Goal: Ask a question

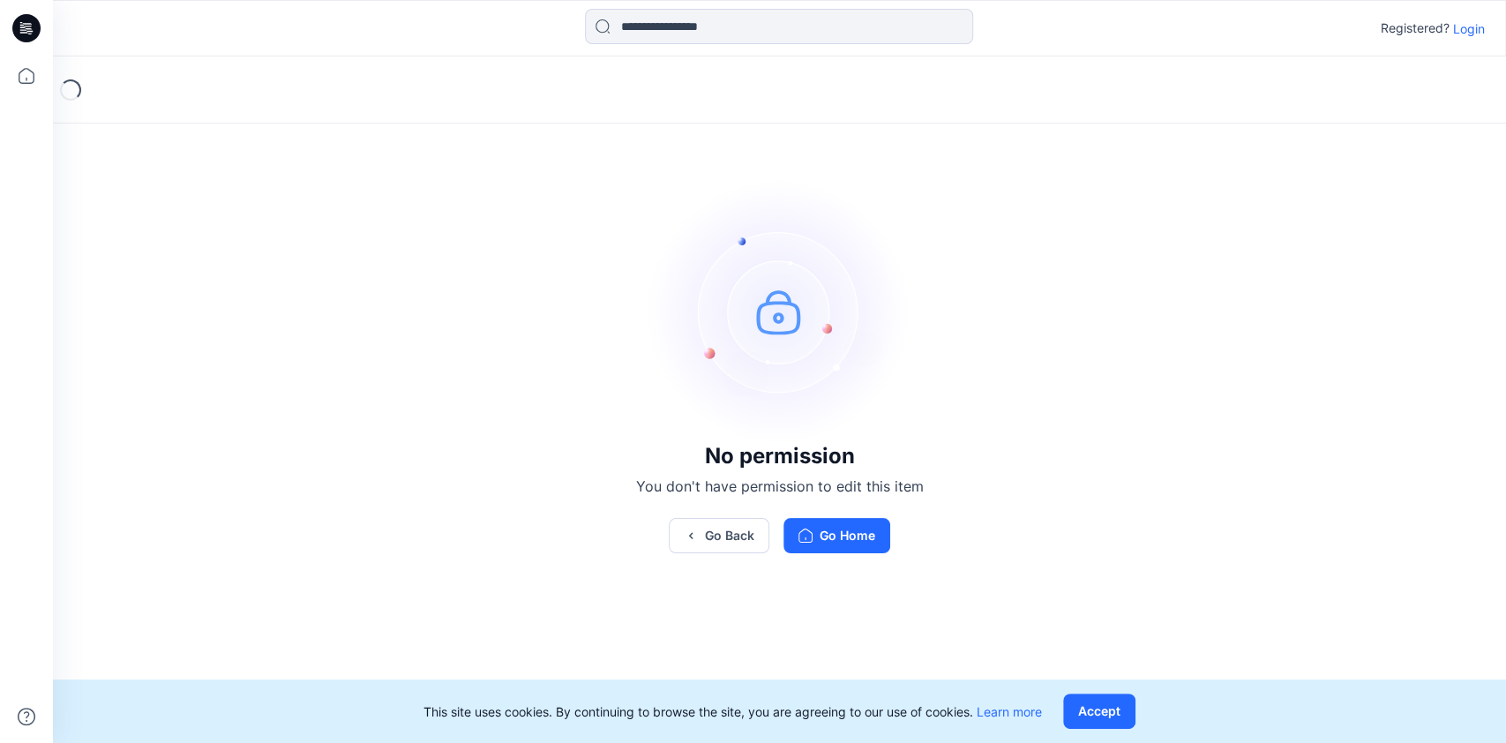
click at [1462, 25] on p "Login" at bounding box center [1469, 28] width 32 height 19
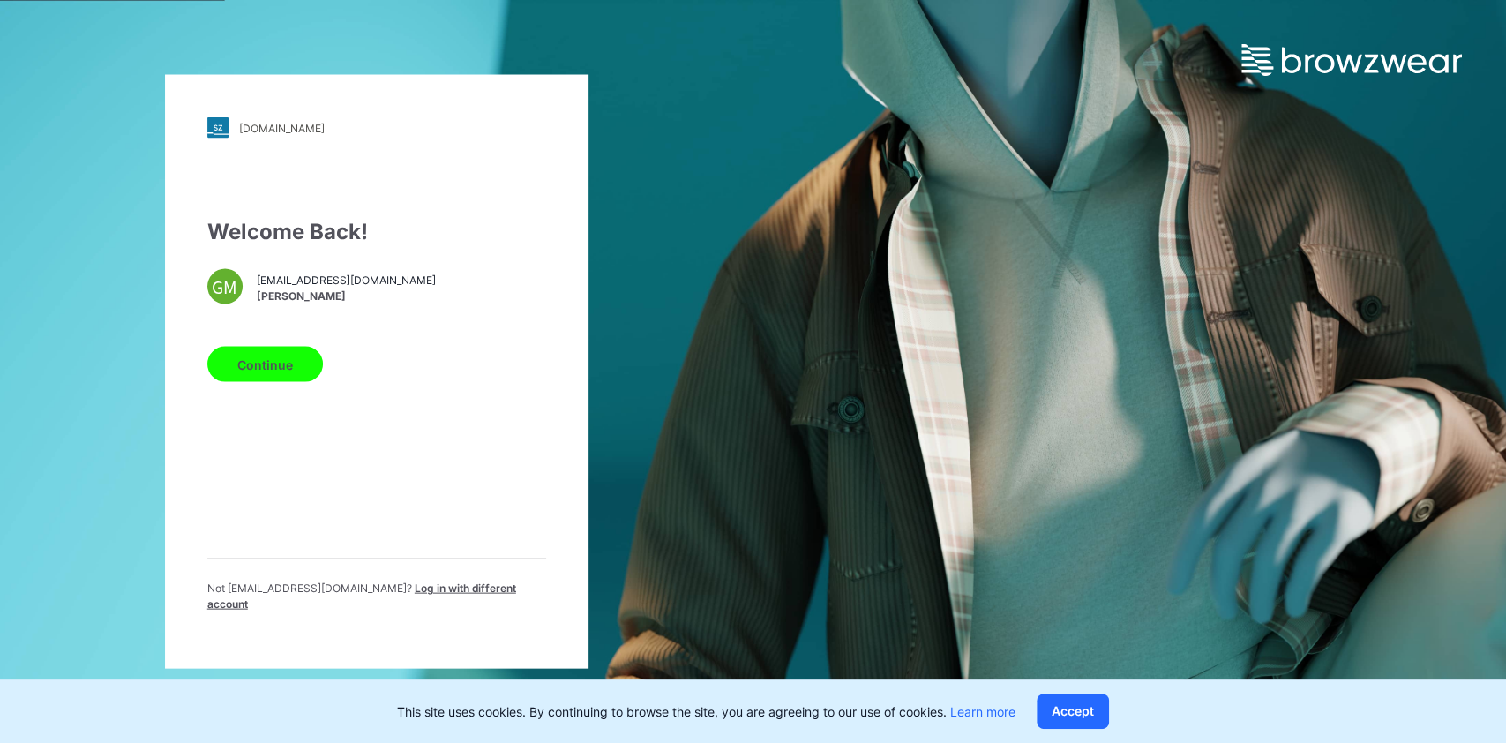
click at [257, 367] on button "Continue" at bounding box center [265, 364] width 116 height 35
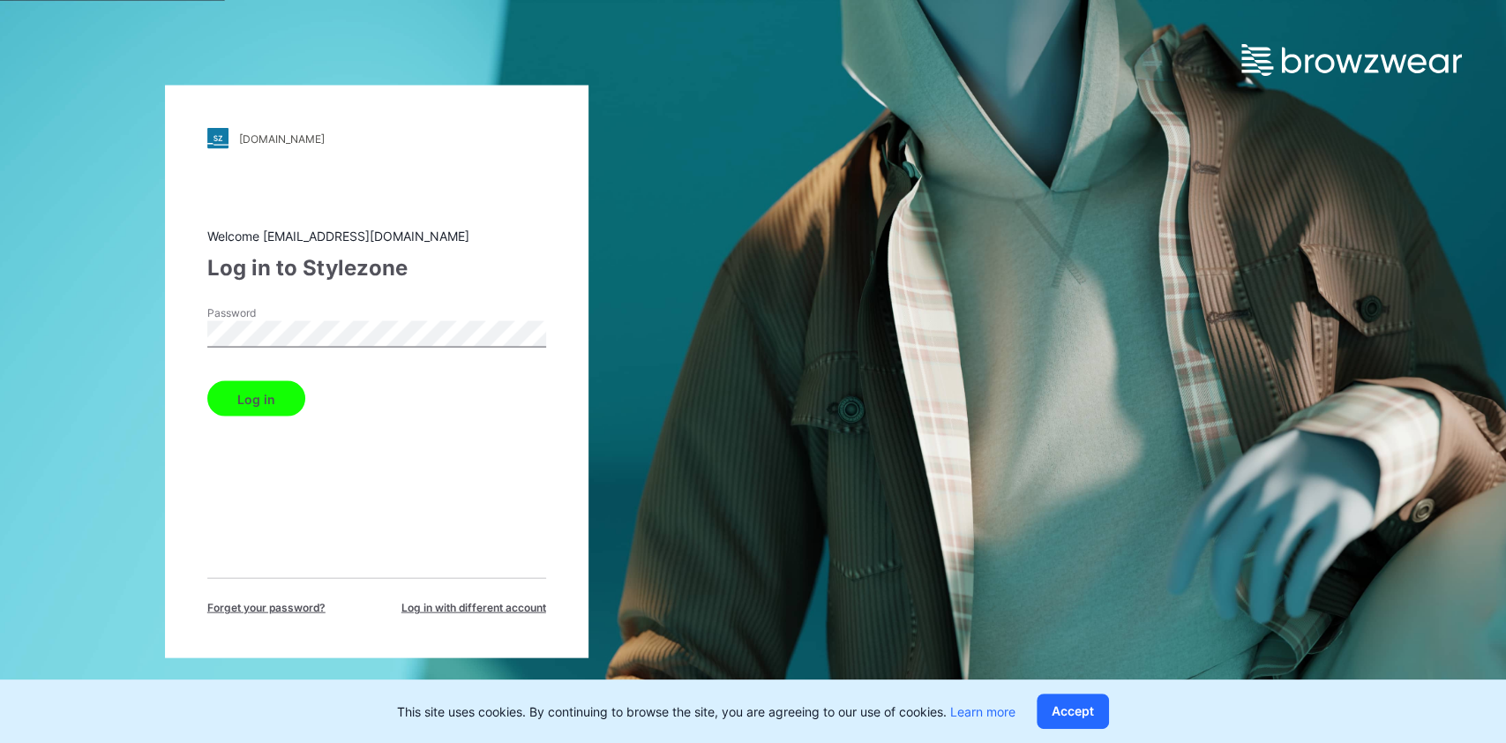
click at [266, 401] on button "Log in" at bounding box center [256, 398] width 98 height 35
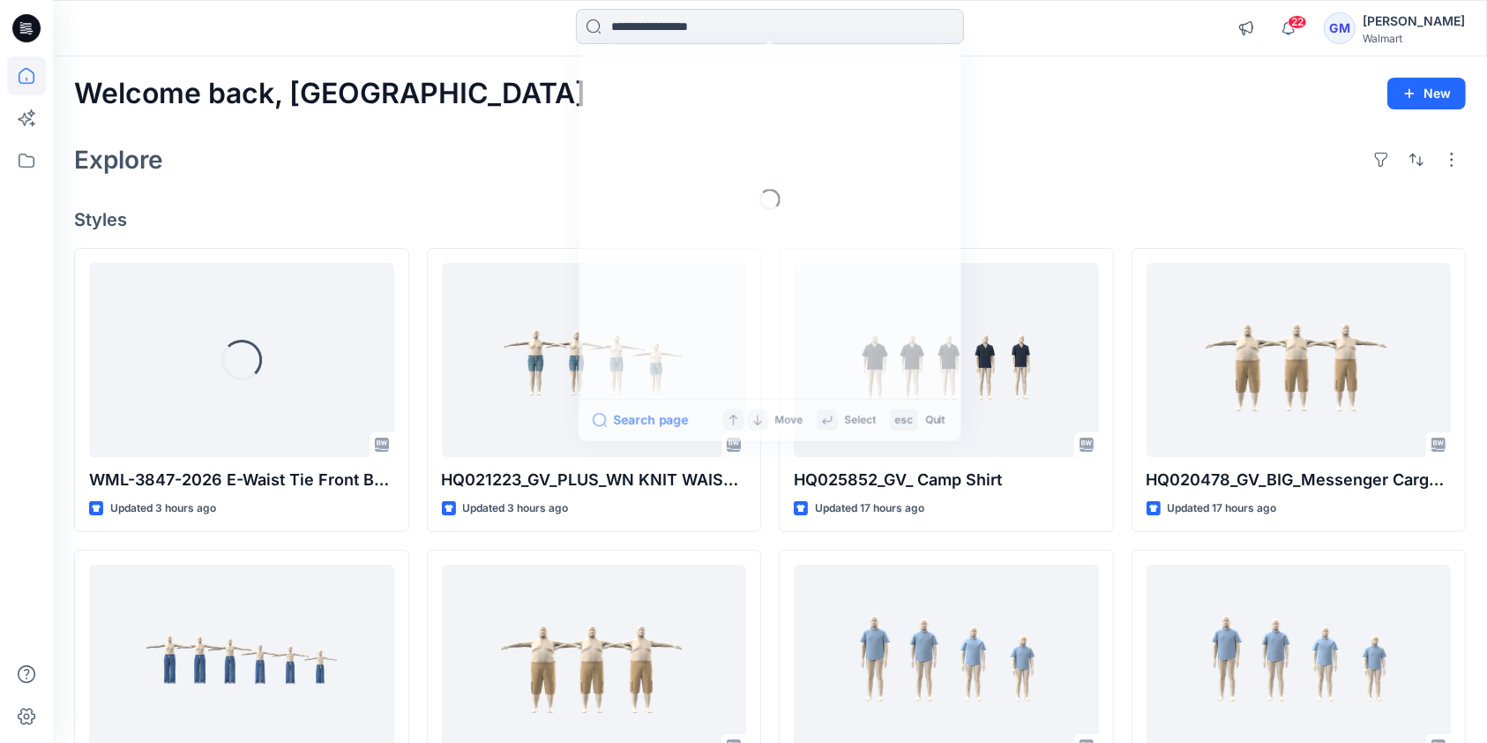
click at [658, 26] on input at bounding box center [770, 26] width 388 height 35
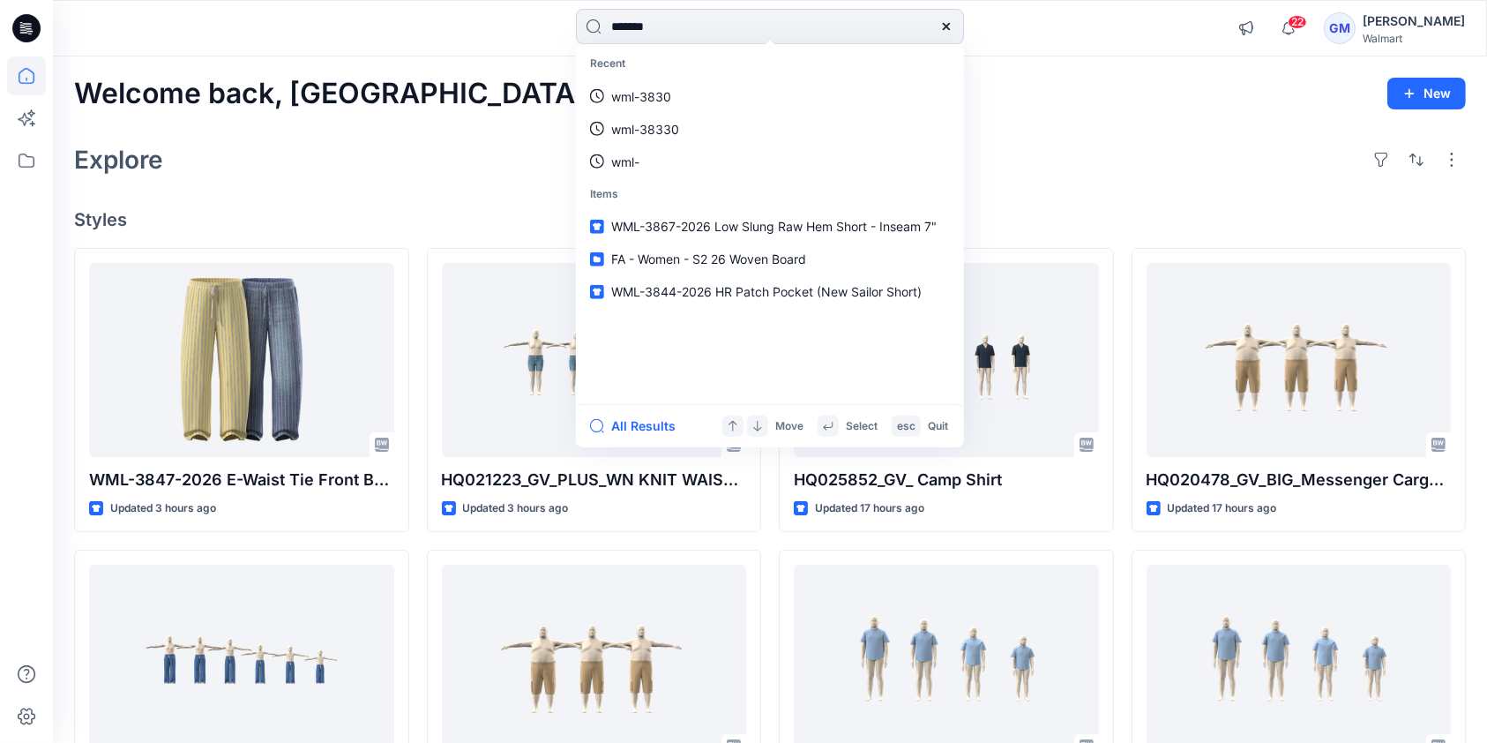
type input "********"
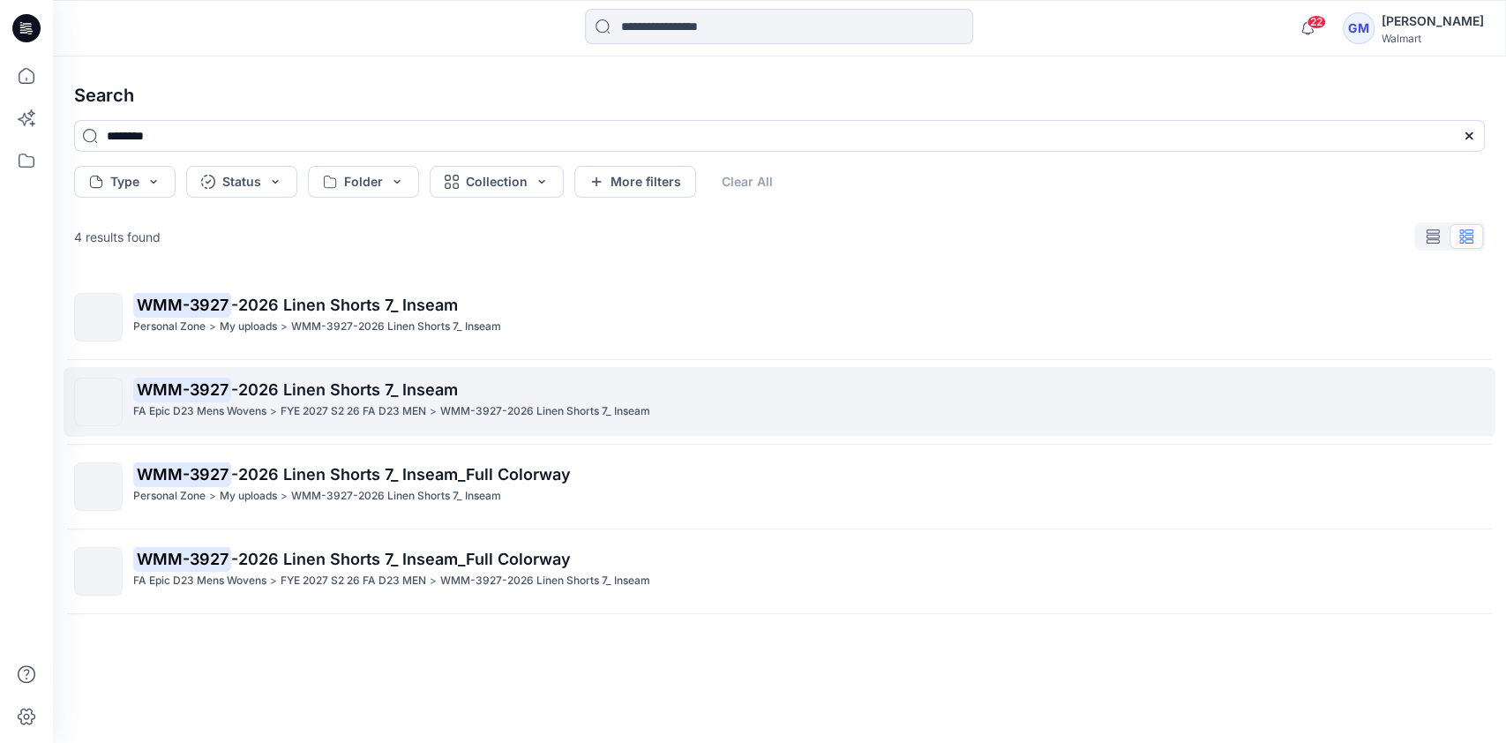
click at [496, 417] on p "WMM-3927-2026 Linen Shorts 7_ Inseam" at bounding box center [545, 411] width 210 height 19
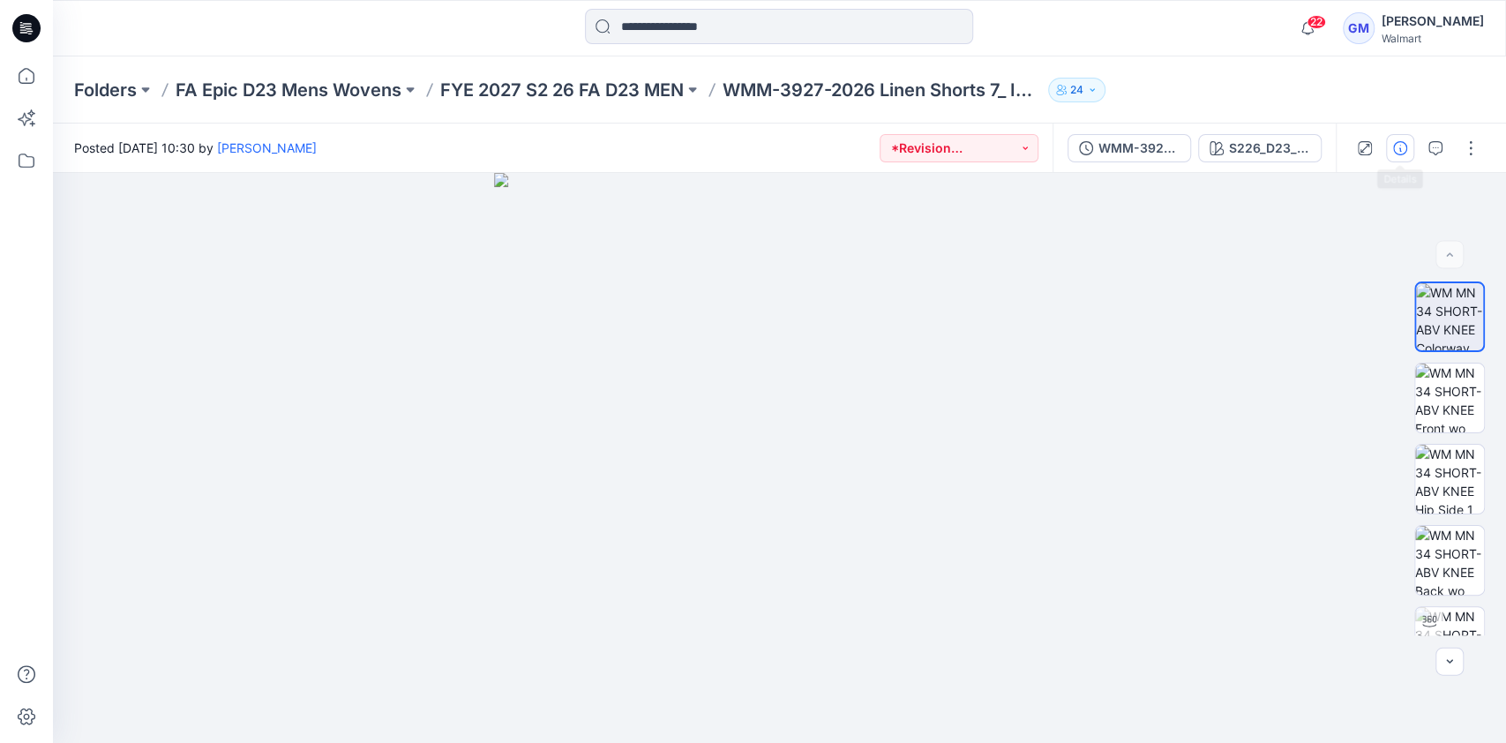
click at [1397, 149] on icon "button" at bounding box center [1400, 148] width 14 height 14
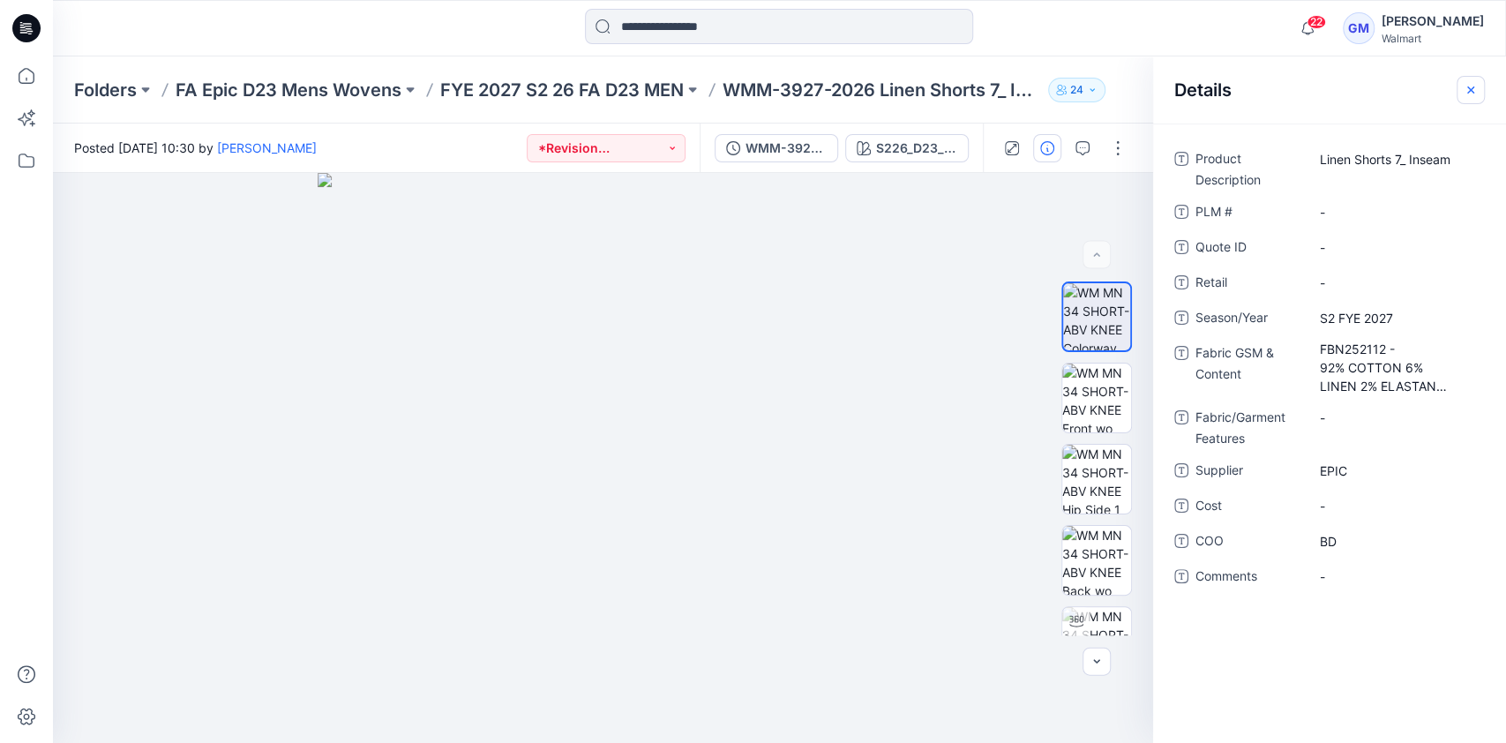
click at [1476, 84] on icon "button" at bounding box center [1470, 90] width 14 height 14
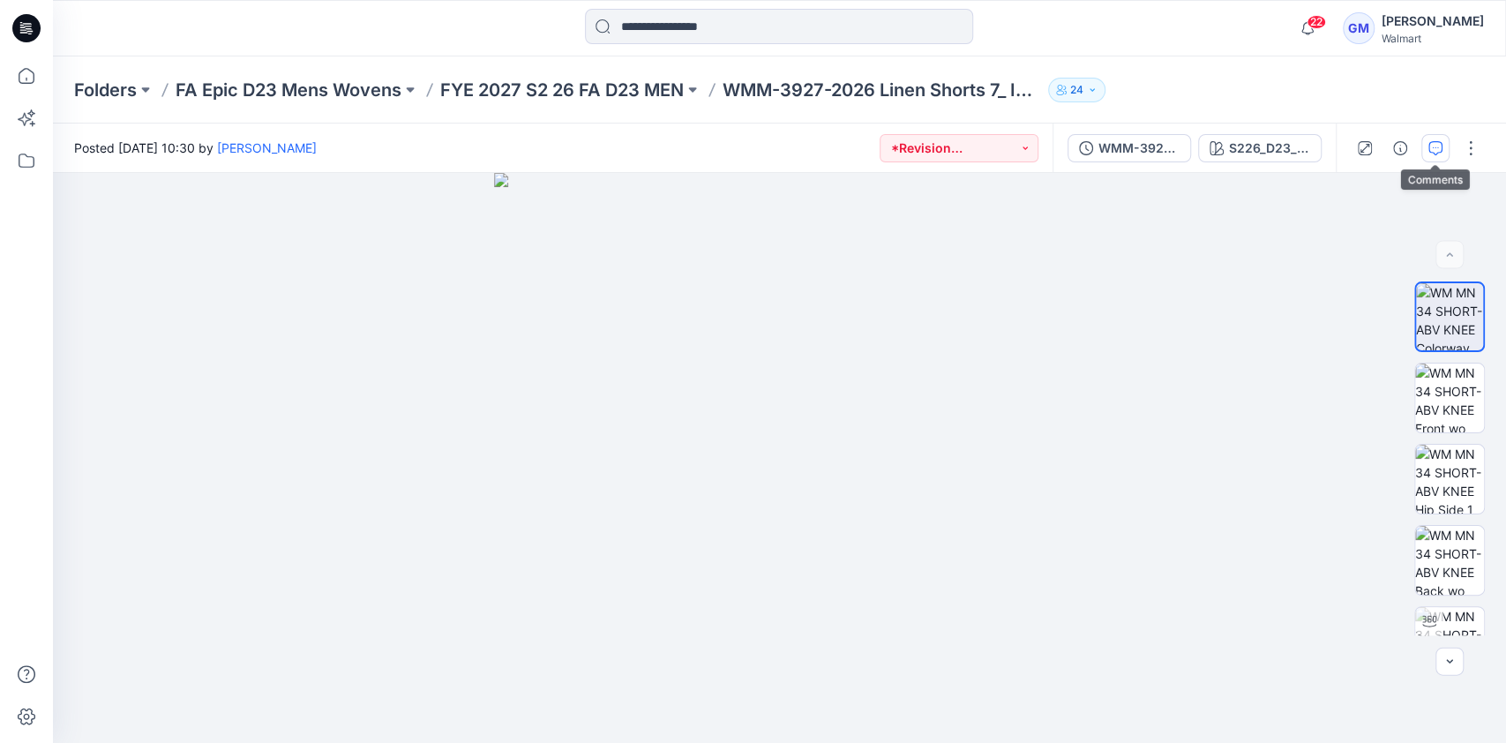
click at [1434, 144] on icon "button" at bounding box center [1435, 148] width 14 height 14
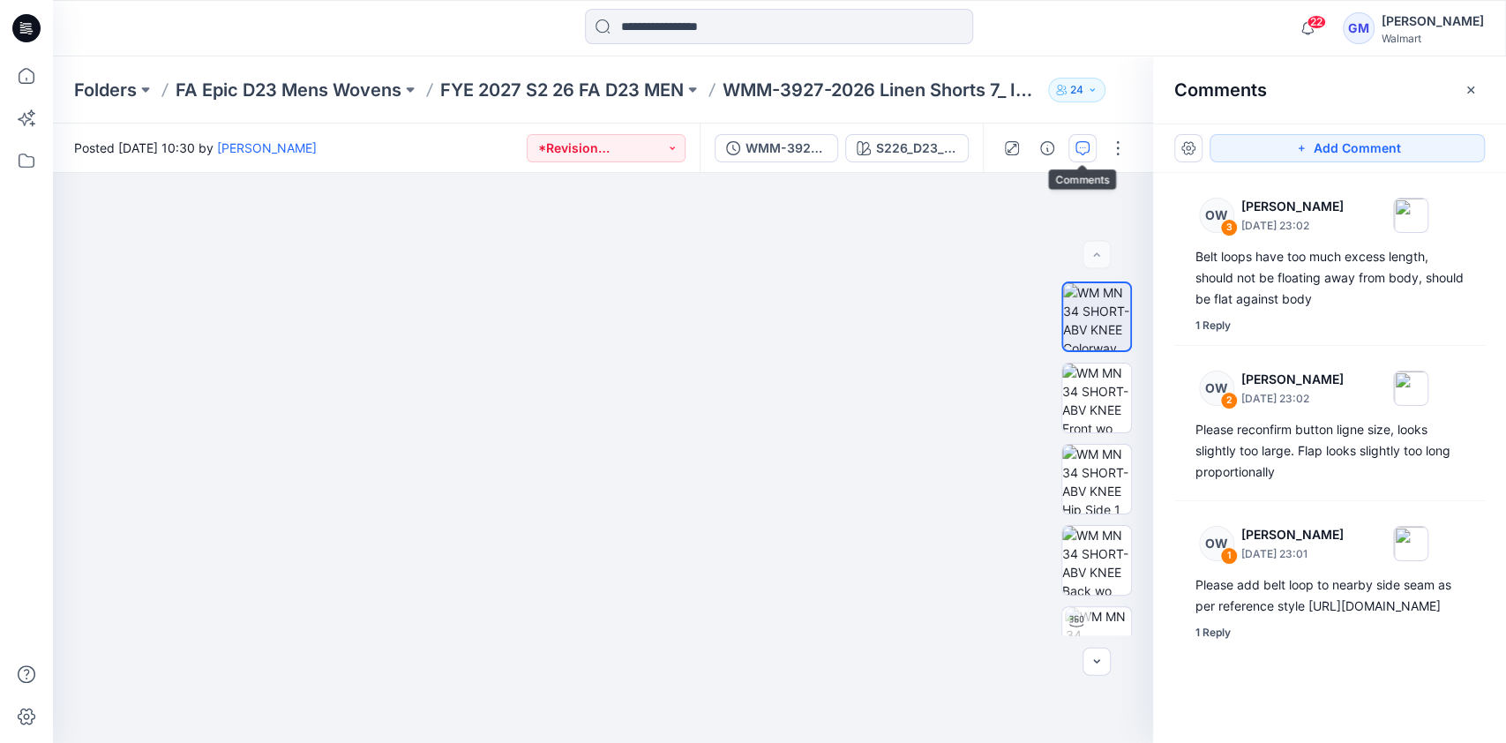
click at [787, 129] on div "WMM-3927-2026 Linen Shorts 7_ Inseam_Full Colorway S226_D23_FA_Dobby Stripe_Dar…" at bounding box center [840, 147] width 283 height 49
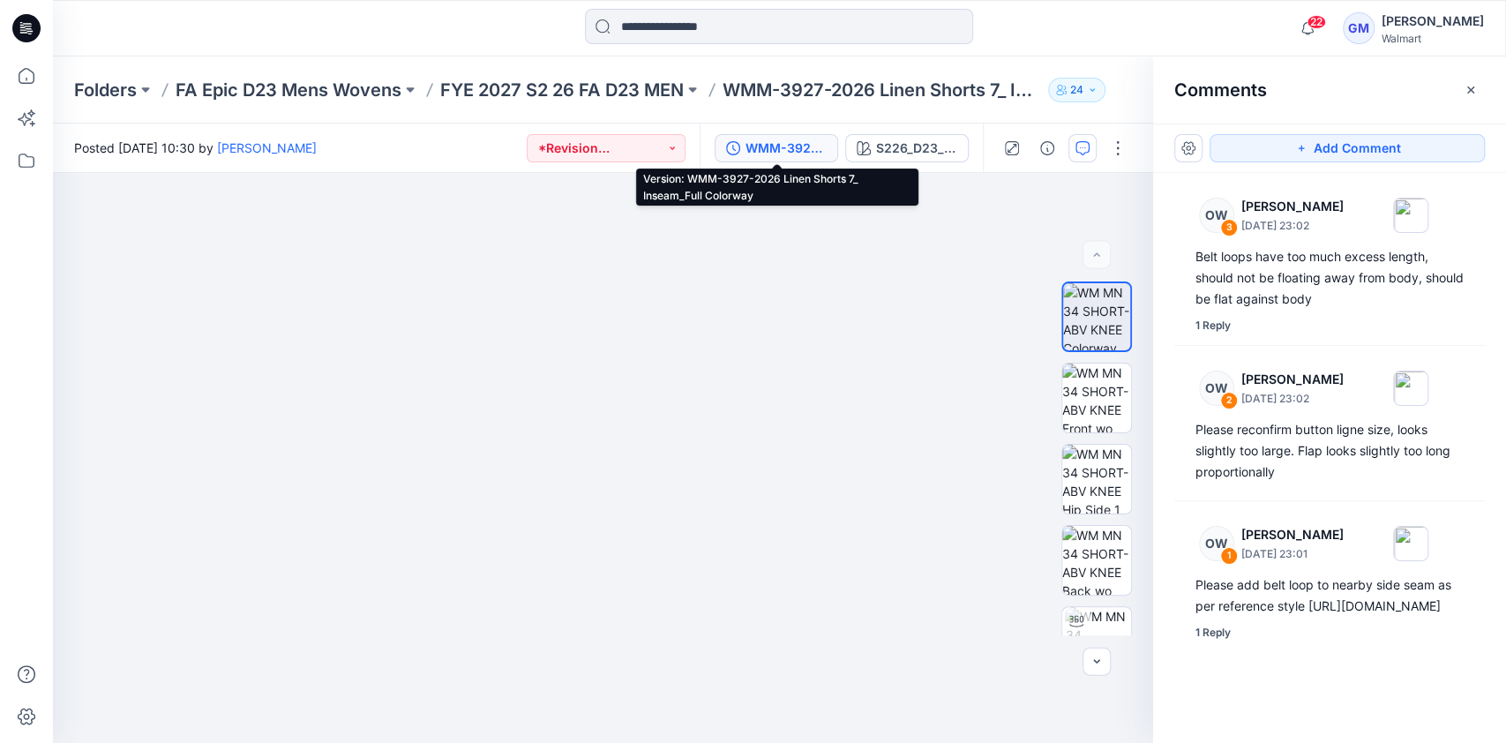
click at [788, 153] on div "WMM-3927-2026 Linen Shorts 7_ Inseam_Full Colorway" at bounding box center [785, 147] width 81 height 19
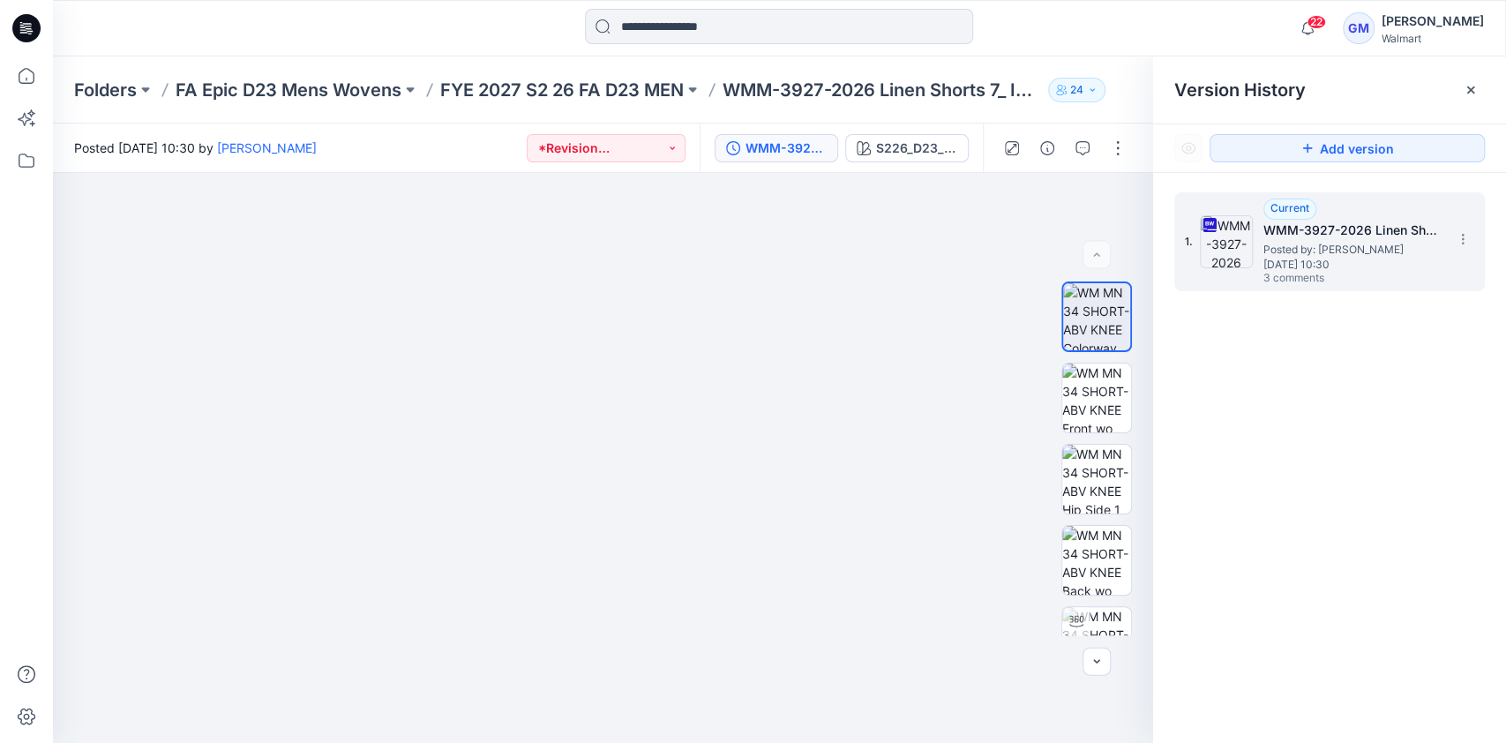
click at [1222, 228] on img at bounding box center [1225, 241] width 53 height 53
click at [1208, 224] on g at bounding box center [1209, 225] width 14 height 14
click at [1357, 244] on span "Posted by: [PERSON_NAME]" at bounding box center [1351, 250] width 176 height 18
click at [1373, 361] on div "1. Current WMM-3927-2026 Linen Shorts 7_ Inseam_Full Colorway Posted by: [PERSO…" at bounding box center [1329, 470] width 353 height 595
click at [1291, 279] on span "3 comments" at bounding box center [1324, 279] width 123 height 14
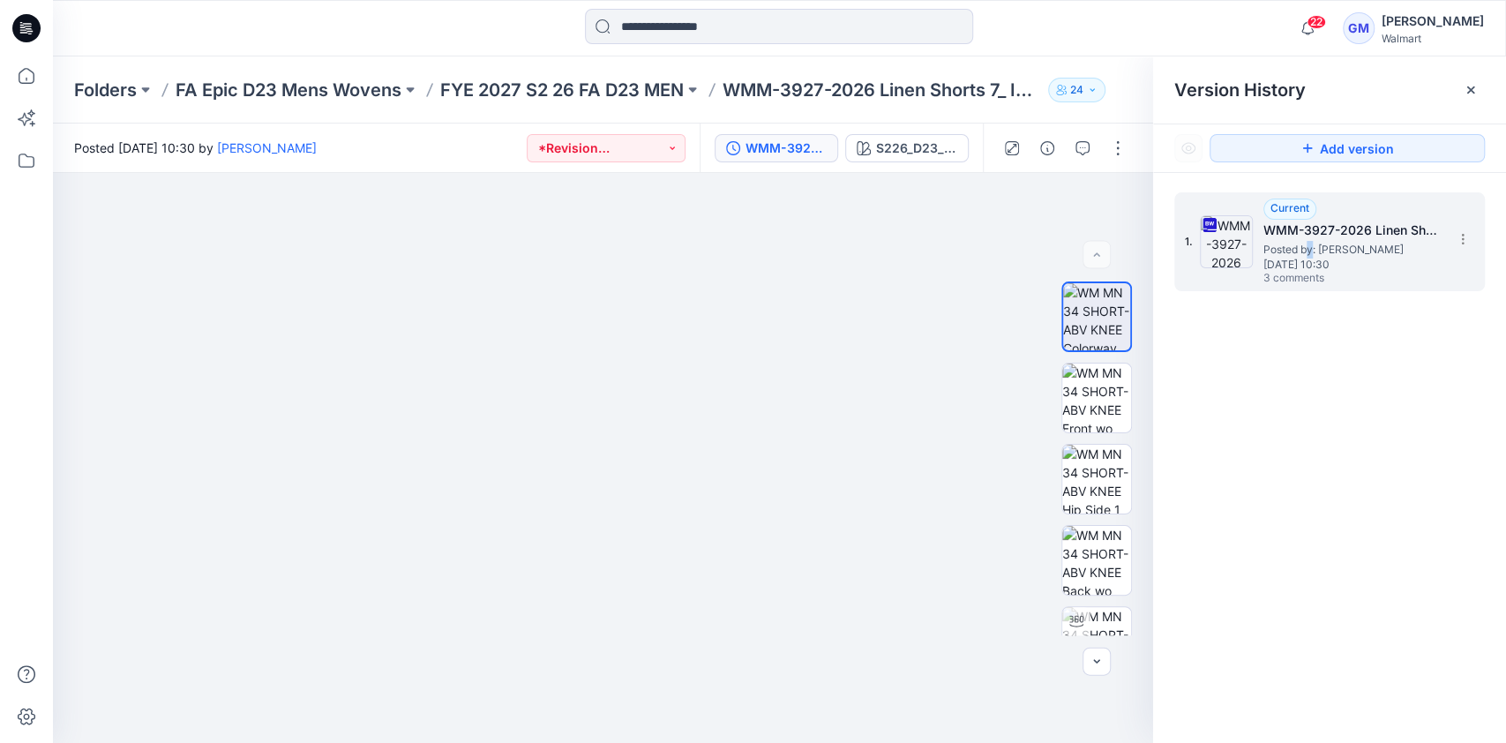
click at [1312, 253] on span "Posted by: [PERSON_NAME]" at bounding box center [1351, 250] width 176 height 18
click at [1319, 254] on span "Posted by: [PERSON_NAME]" at bounding box center [1351, 250] width 176 height 18
click at [1459, 237] on icon at bounding box center [1462, 239] width 14 height 14
click at [1411, 497] on div "1. Current WMM-3927-2026 Linen Shorts 7_ Inseam_Full Colorway Posted by: [PERSO…" at bounding box center [1329, 470] width 353 height 595
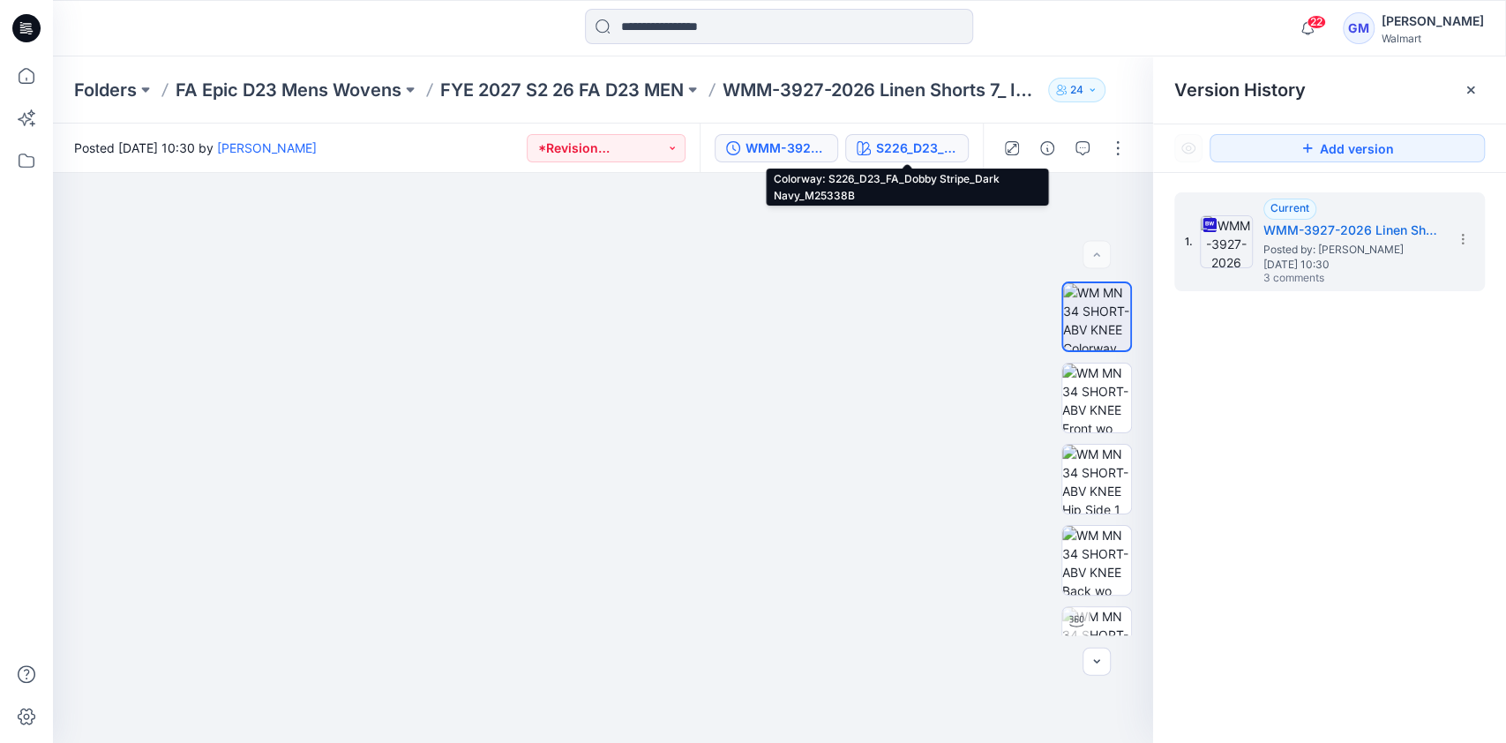
click at [894, 145] on div "S226_D23_FA_Dobby Stripe_Dark Navy_M25338B" at bounding box center [916, 147] width 81 height 19
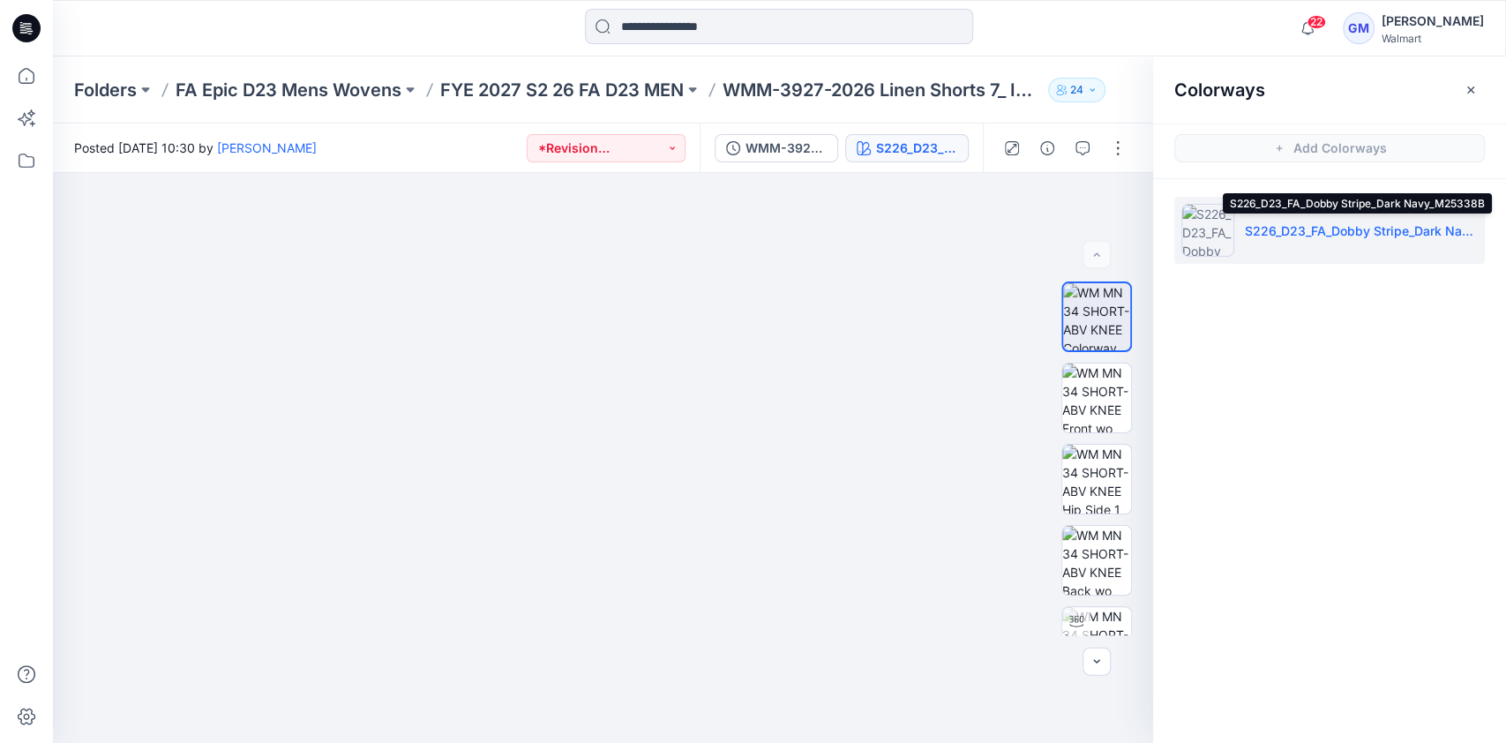
click at [1282, 230] on p "S226_D23_FA_Dobby Stripe_Dark Navy_M25338B" at bounding box center [1360, 230] width 233 height 19
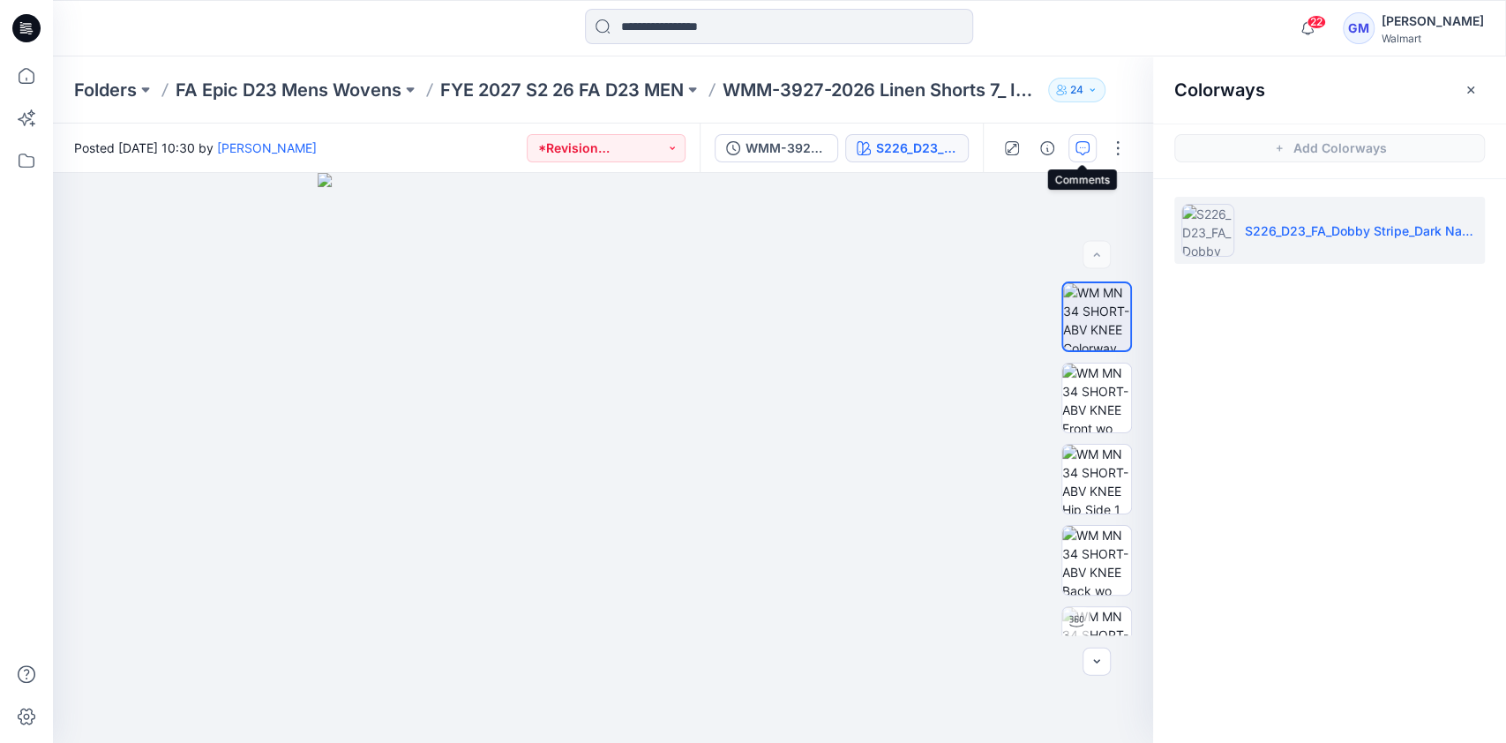
click at [1075, 146] on icon "button" at bounding box center [1082, 148] width 14 height 14
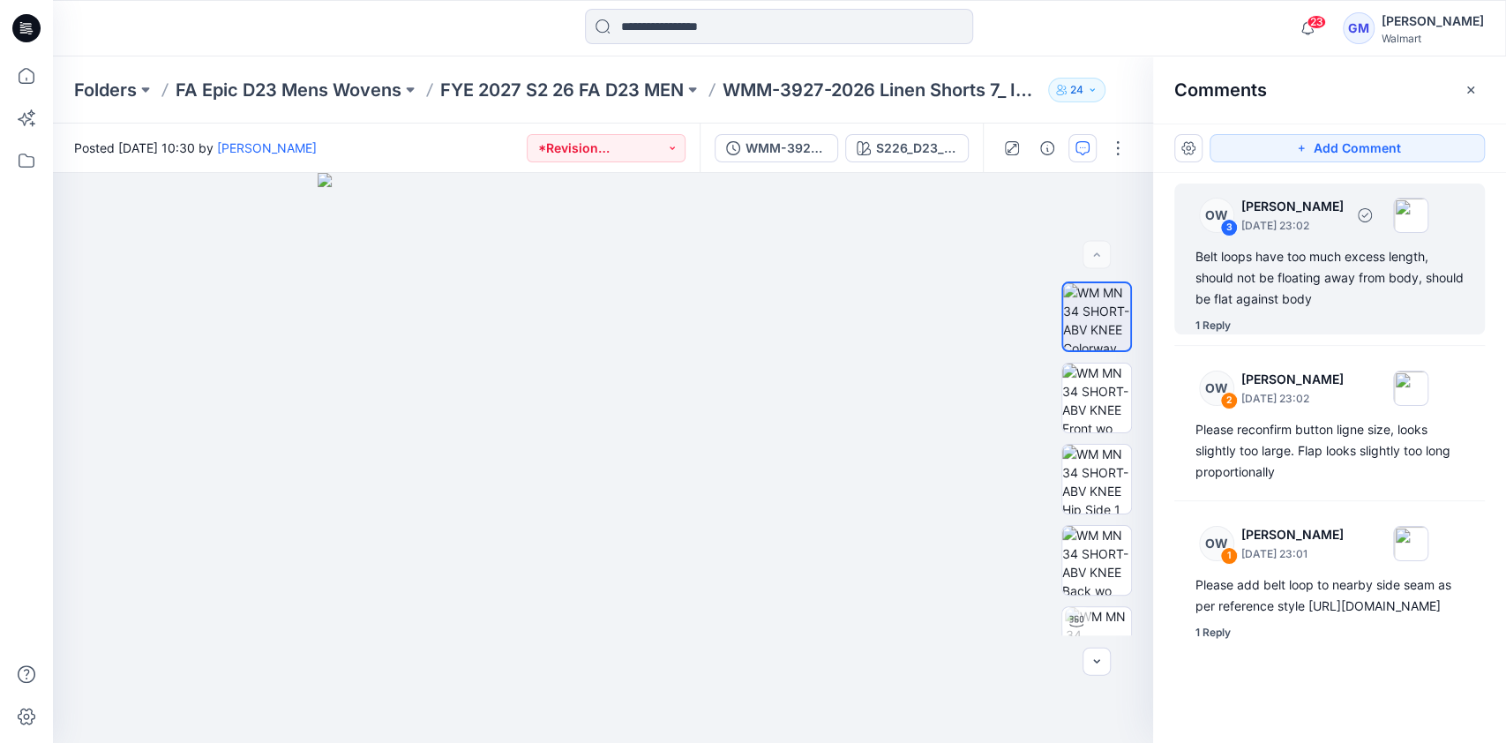
click at [1223, 321] on div "1 Reply" at bounding box center [1212, 326] width 35 height 18
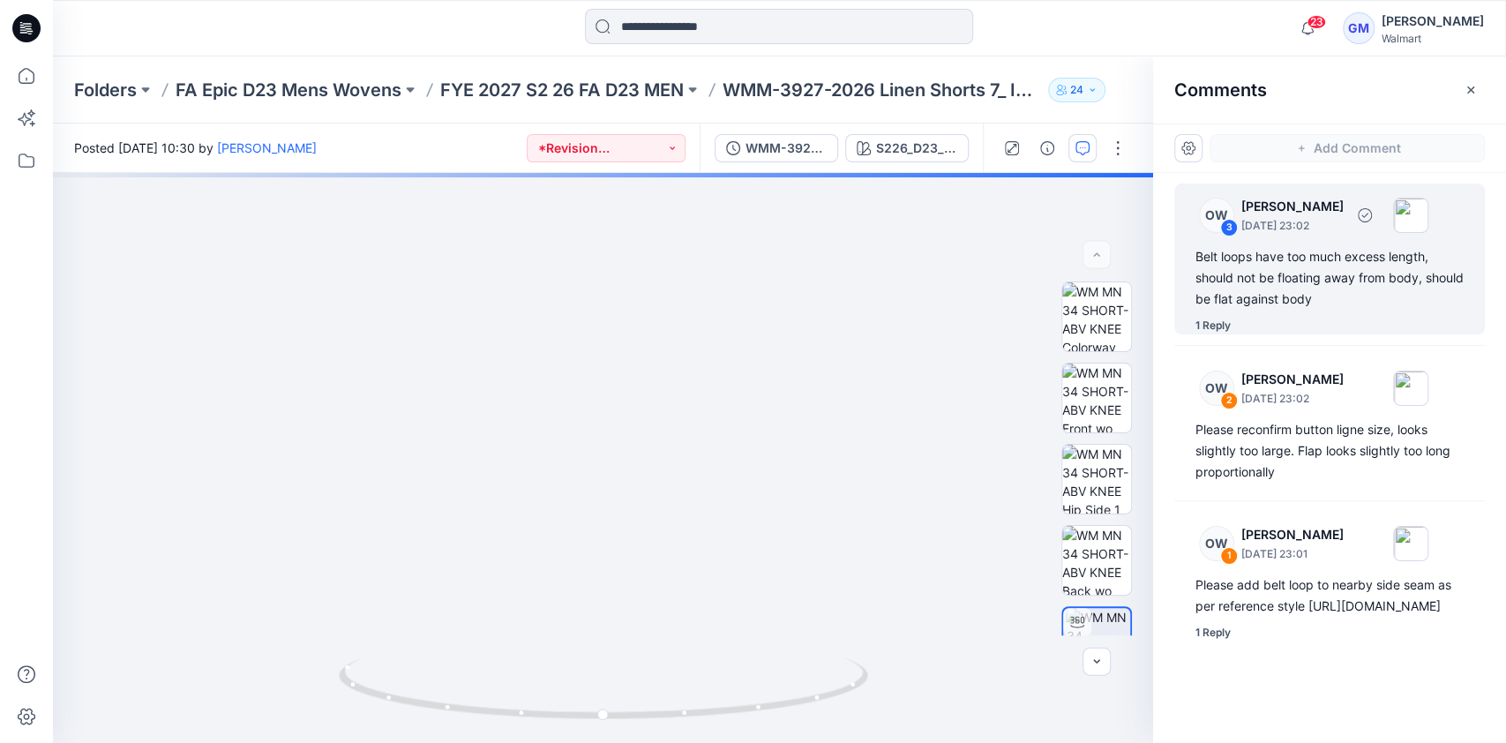
click at [1214, 323] on div "1 Reply" at bounding box center [1212, 326] width 35 height 18
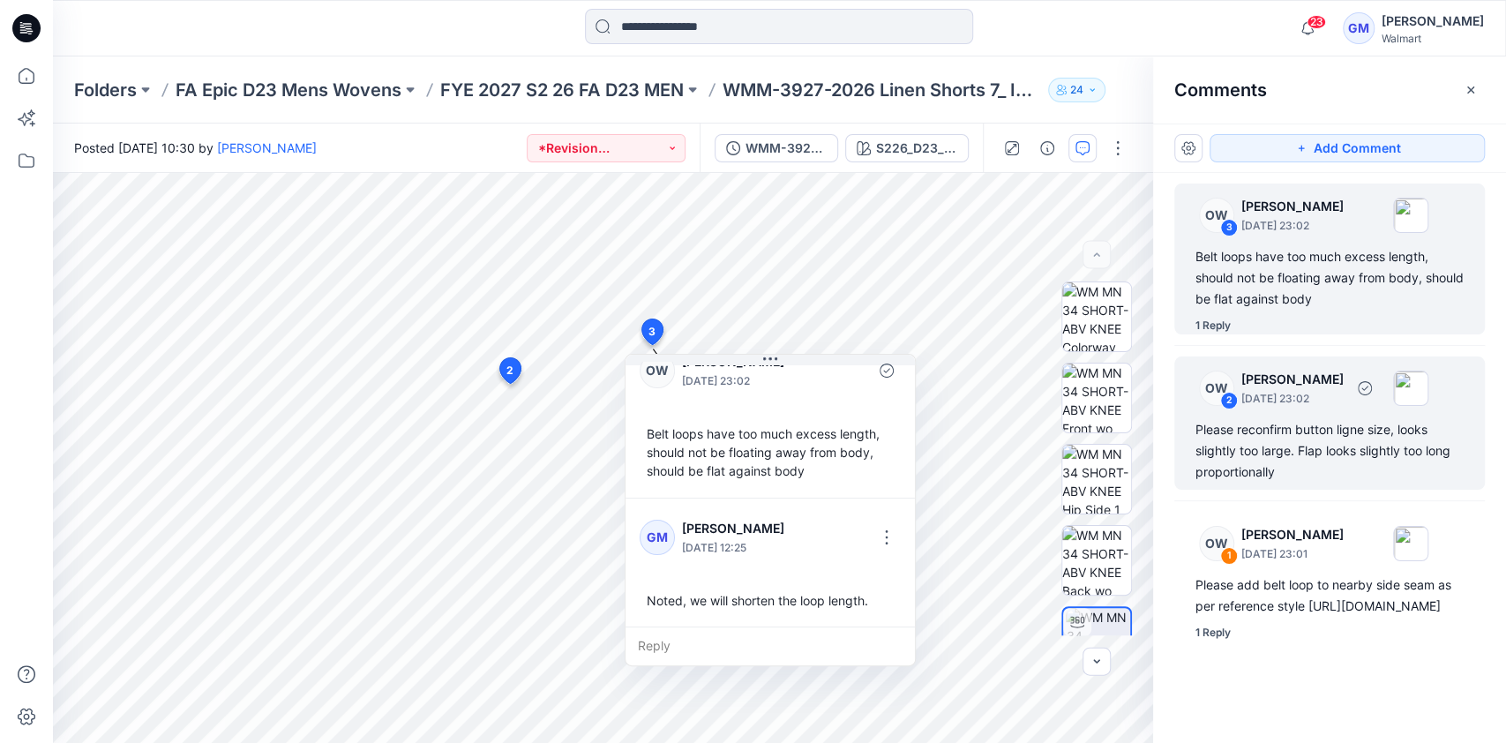
scroll to position [37, 0]
